Goal: Transaction & Acquisition: Purchase product/service

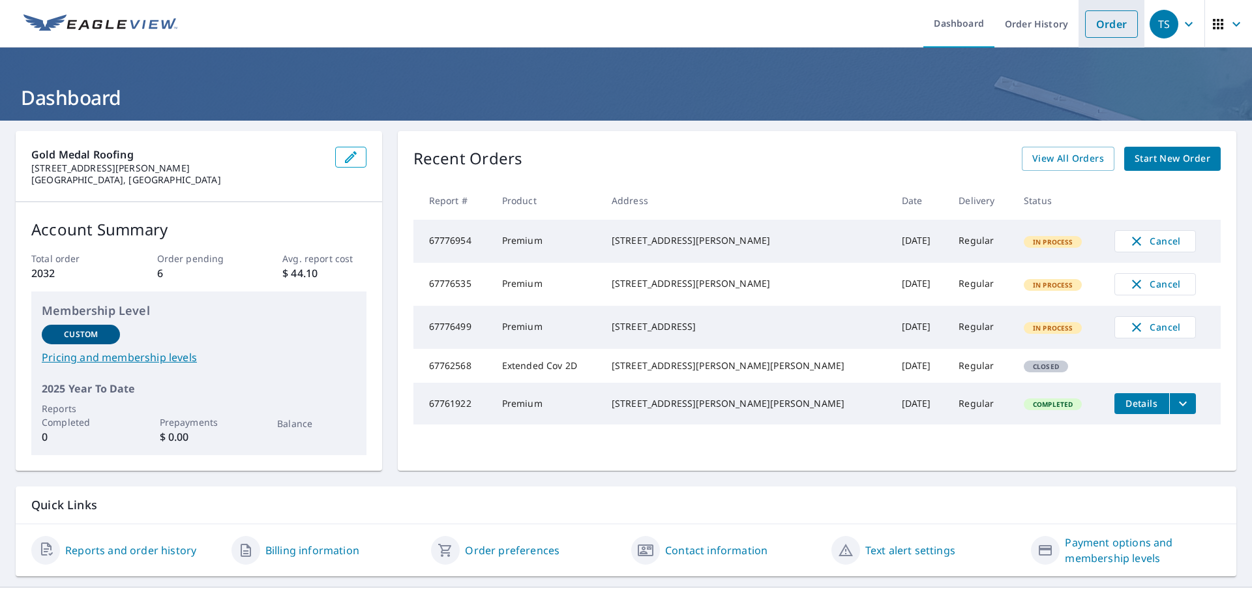
click at [1088, 25] on link "Order" at bounding box center [1111, 23] width 53 height 27
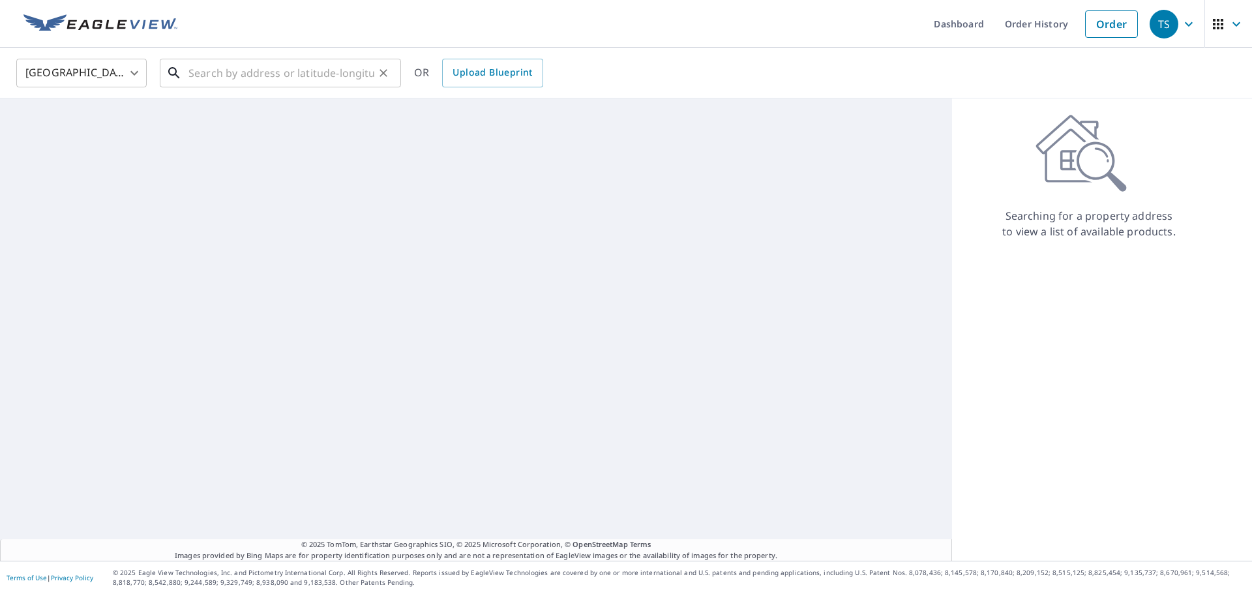
click at [306, 70] on input "text" at bounding box center [281, 73] width 186 height 37
paste input "[STREET_ADDRESS]"
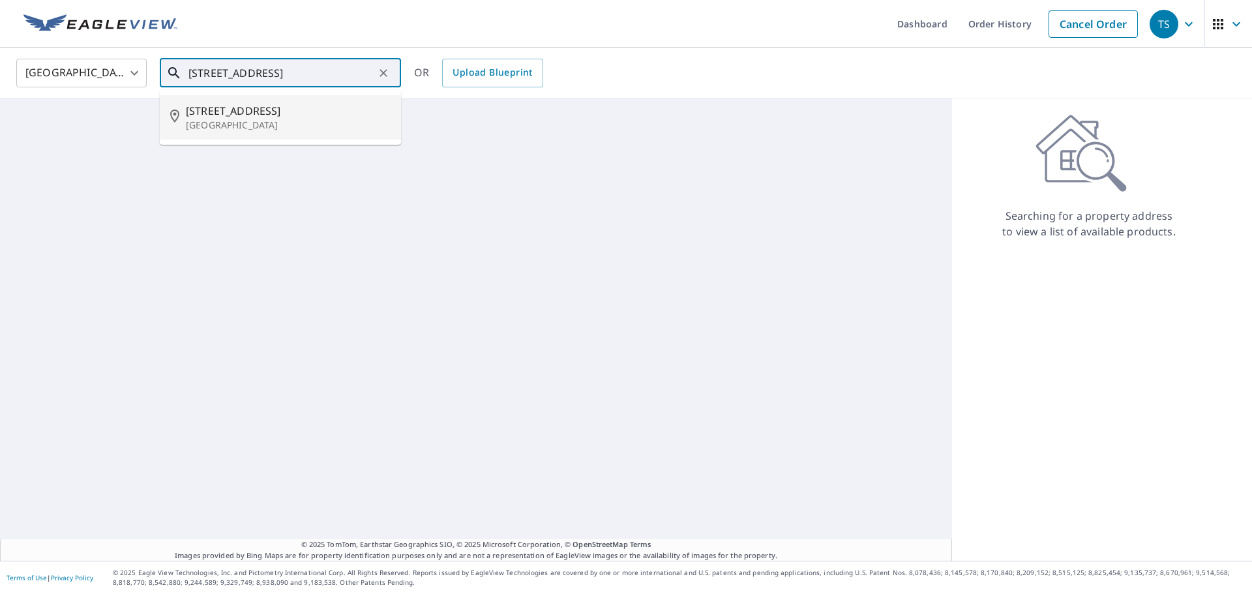
click at [288, 113] on span "[STREET_ADDRESS]" at bounding box center [288, 111] width 205 height 16
type input "[STREET_ADDRESS]"
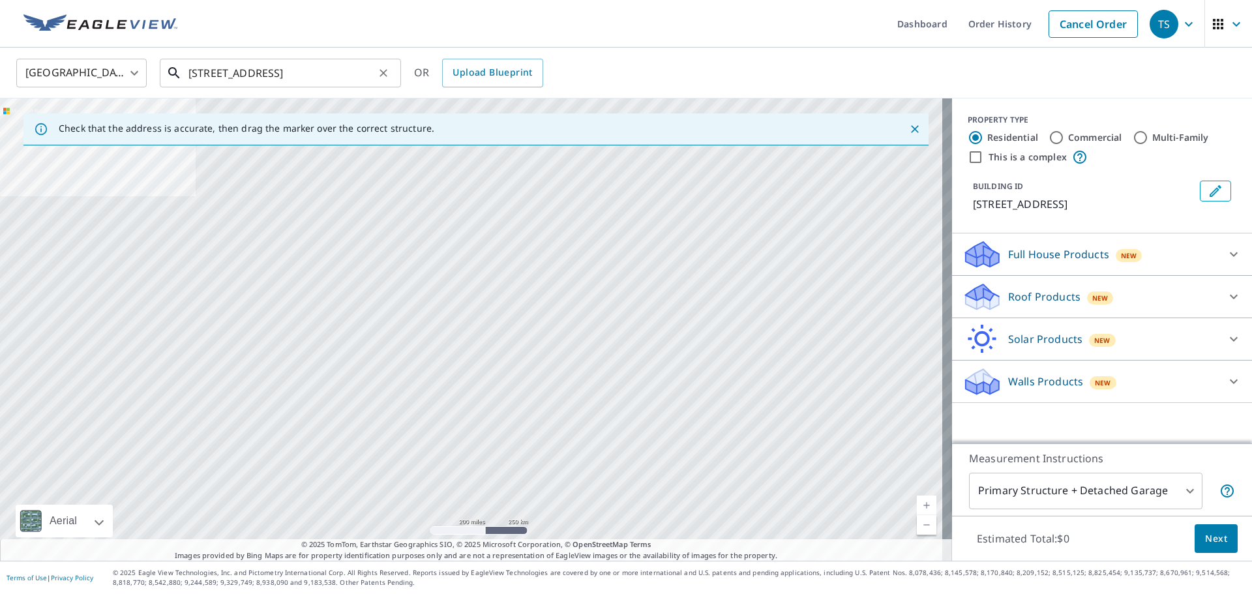
click at [361, 76] on input "[STREET_ADDRESS]" at bounding box center [281, 73] width 186 height 37
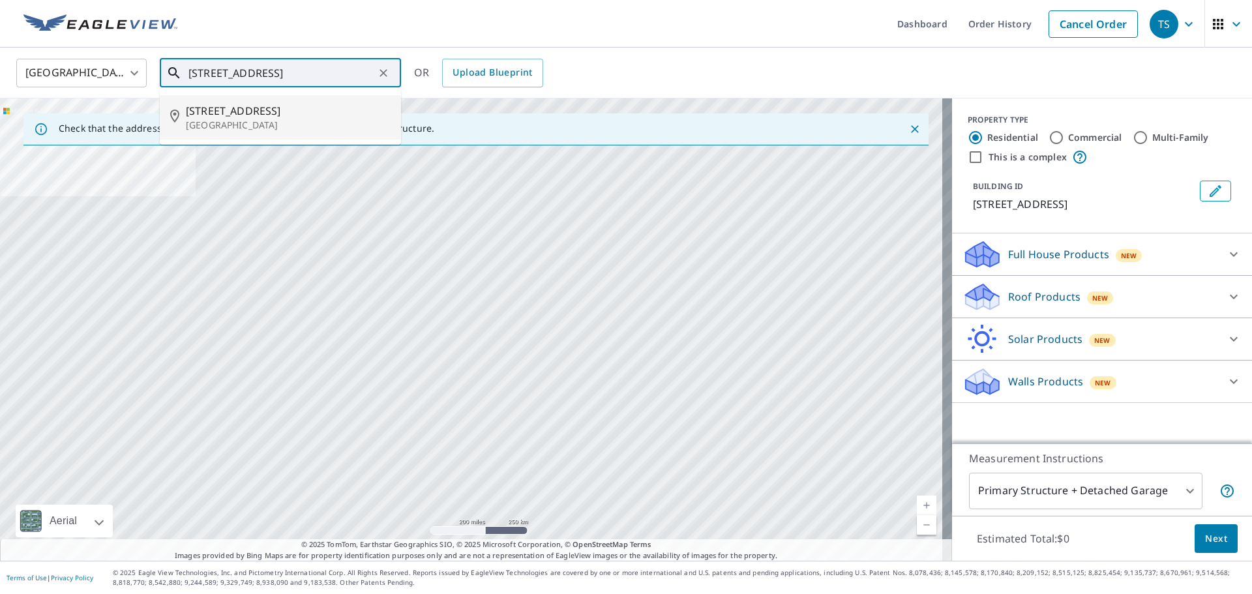
click at [283, 110] on span "[STREET_ADDRESS]" at bounding box center [288, 111] width 205 height 16
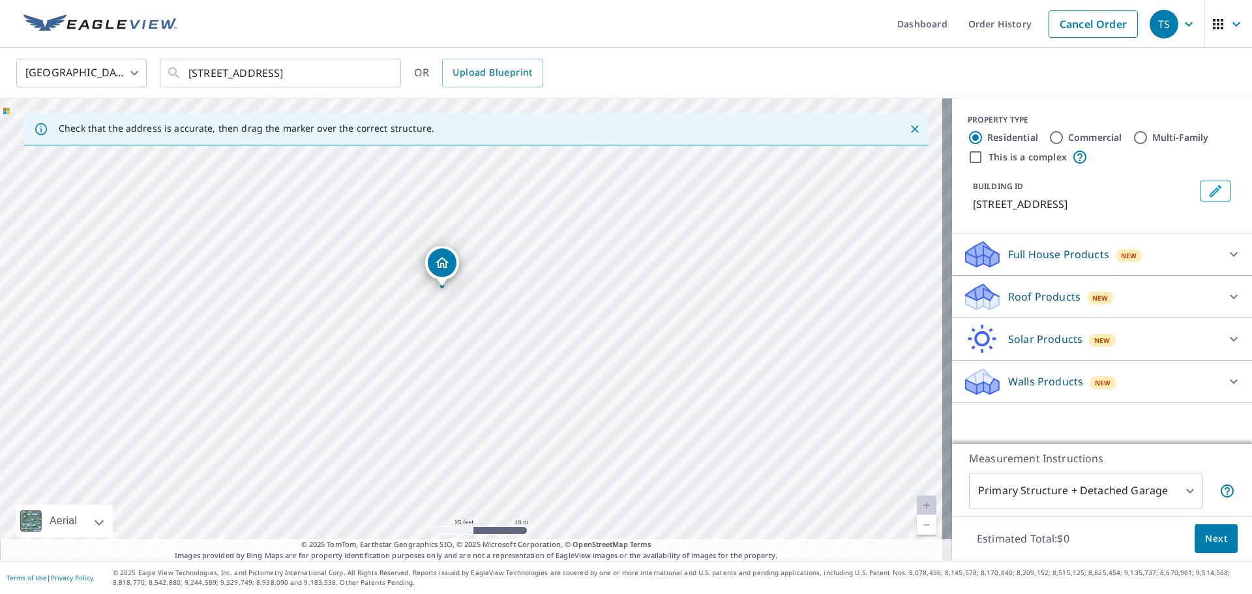
drag, startPoint x: 595, startPoint y: 423, endPoint x: 549, endPoint y: 357, distance: 80.0
click at [549, 357] on div "[STREET_ADDRESS]" at bounding box center [476, 329] width 952 height 462
click at [1016, 289] on p "Roof Products" at bounding box center [1044, 297] width 72 height 16
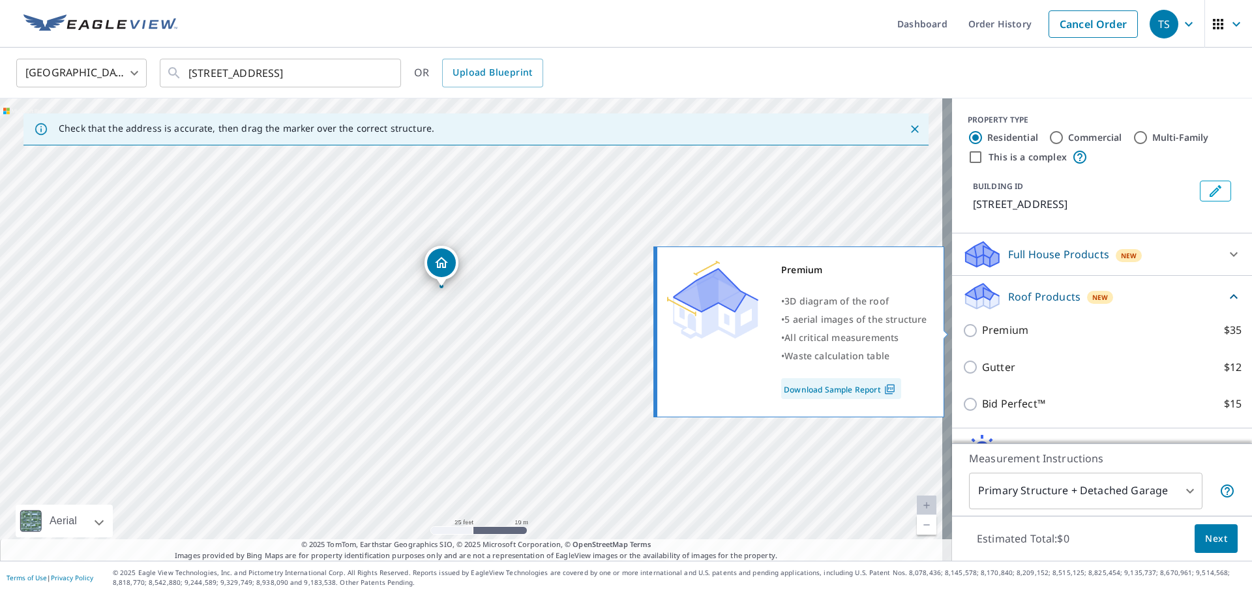
click at [1008, 337] on p "Premium" at bounding box center [1005, 330] width 46 height 16
click at [982, 337] on input "Premium $35" at bounding box center [973, 331] width 20 height 16
checkbox input "true"
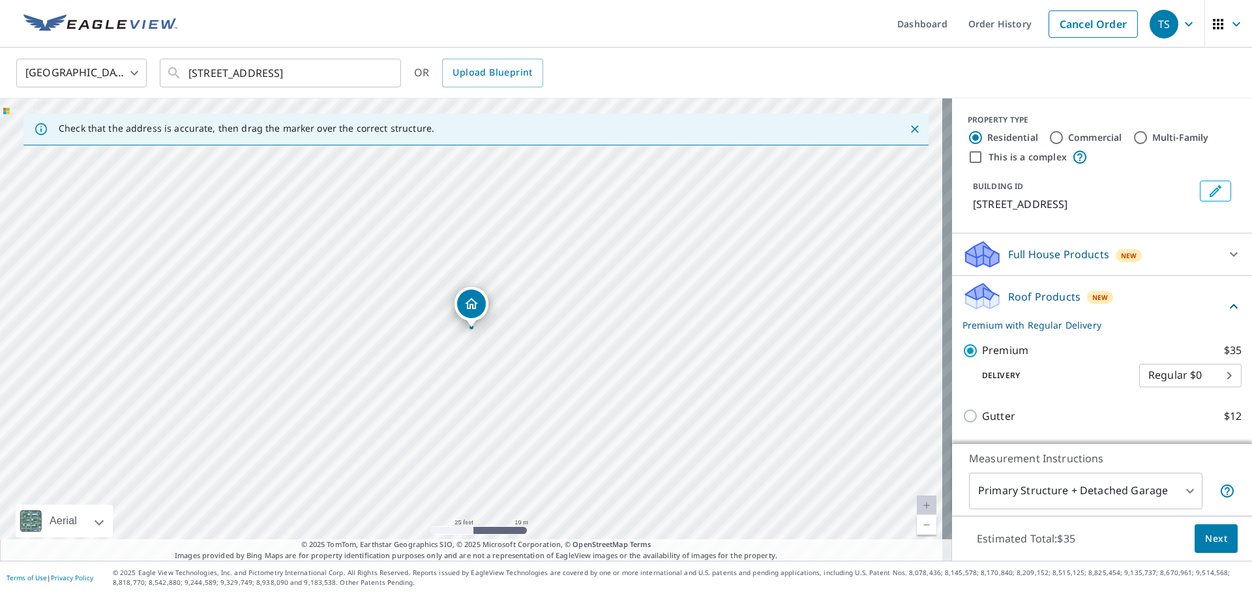
click at [1218, 543] on button "Next" at bounding box center [1216, 538] width 43 height 29
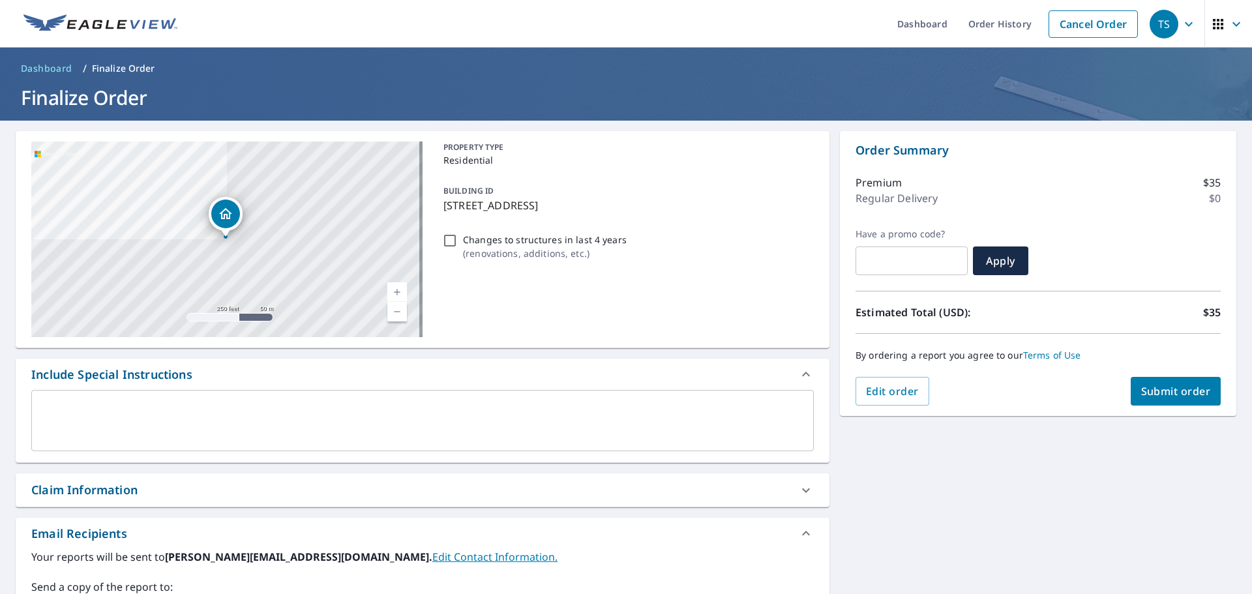
click at [1153, 384] on button "Submit order" at bounding box center [1176, 391] width 91 height 29
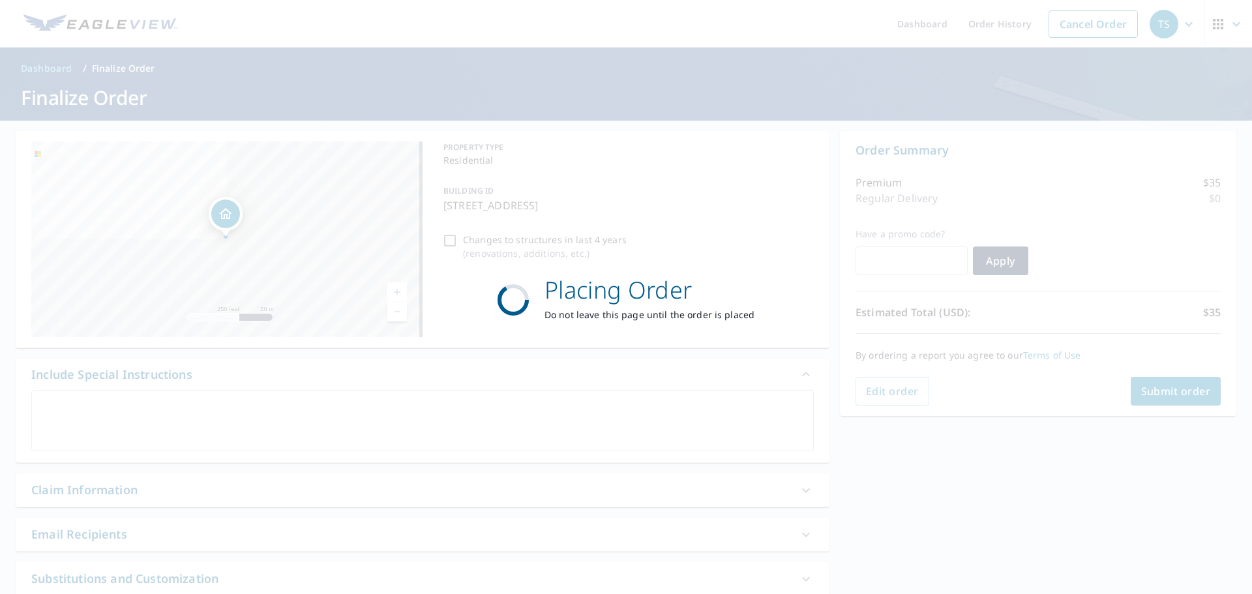
checkbox input "true"
